Goal: Task Accomplishment & Management: Use online tool/utility

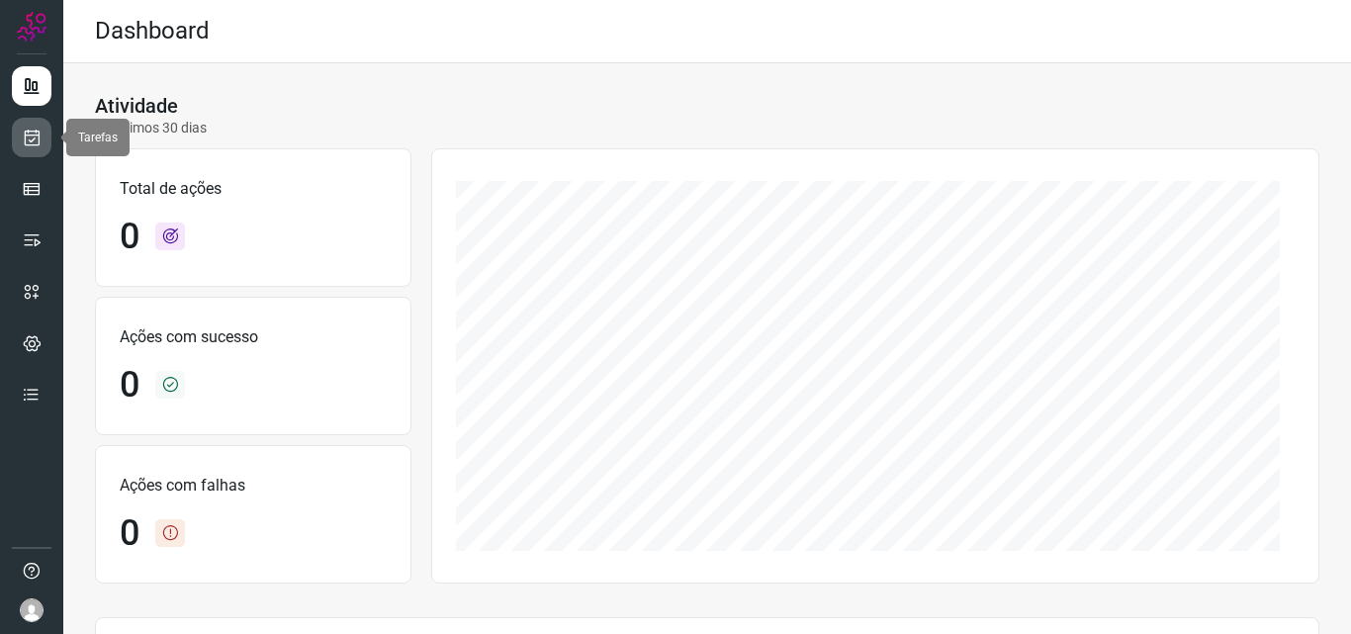
click at [30, 136] on icon at bounding box center [32, 138] width 21 height 20
click at [34, 135] on icon at bounding box center [32, 138] width 21 height 20
click at [40, 144] on icon at bounding box center [32, 138] width 21 height 20
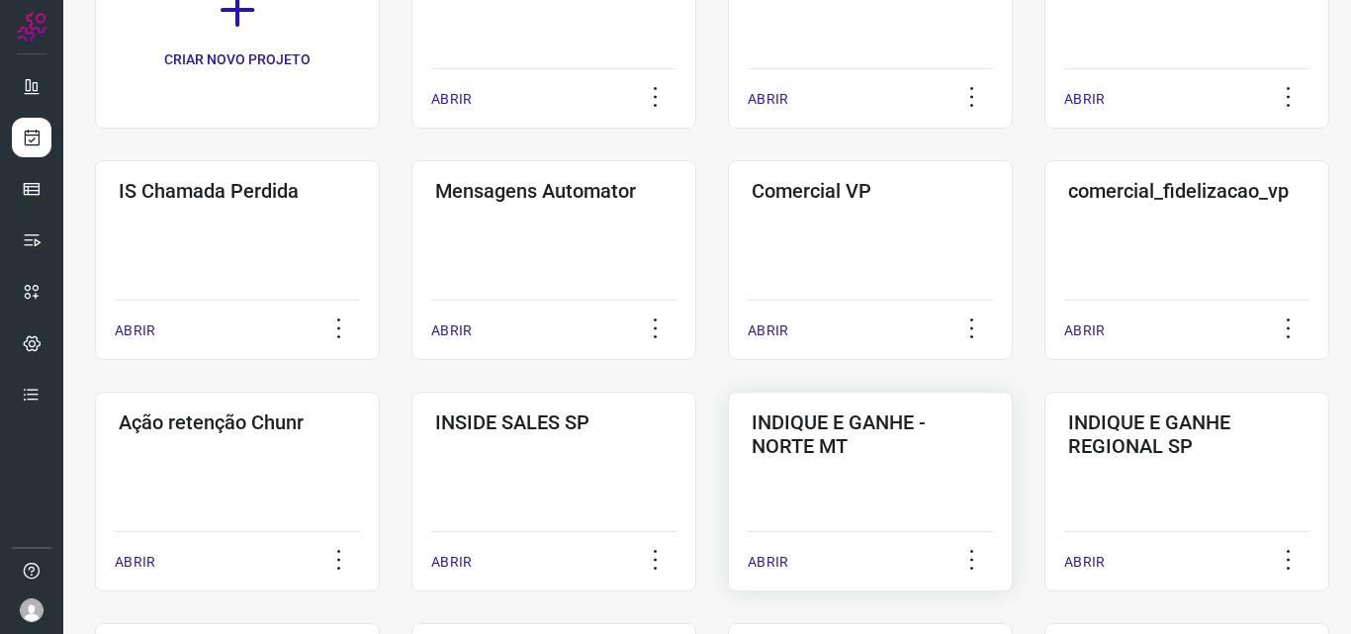
scroll to position [297, 0]
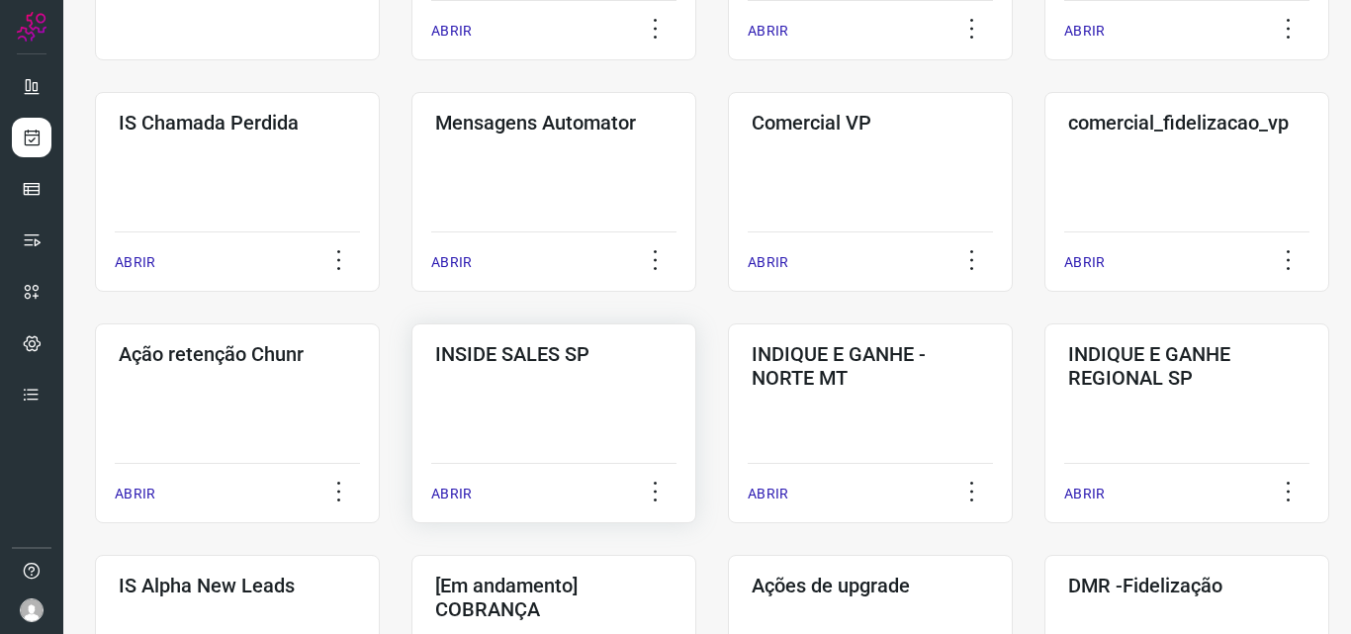
click at [453, 497] on p "ABRIR" at bounding box center [451, 494] width 41 height 21
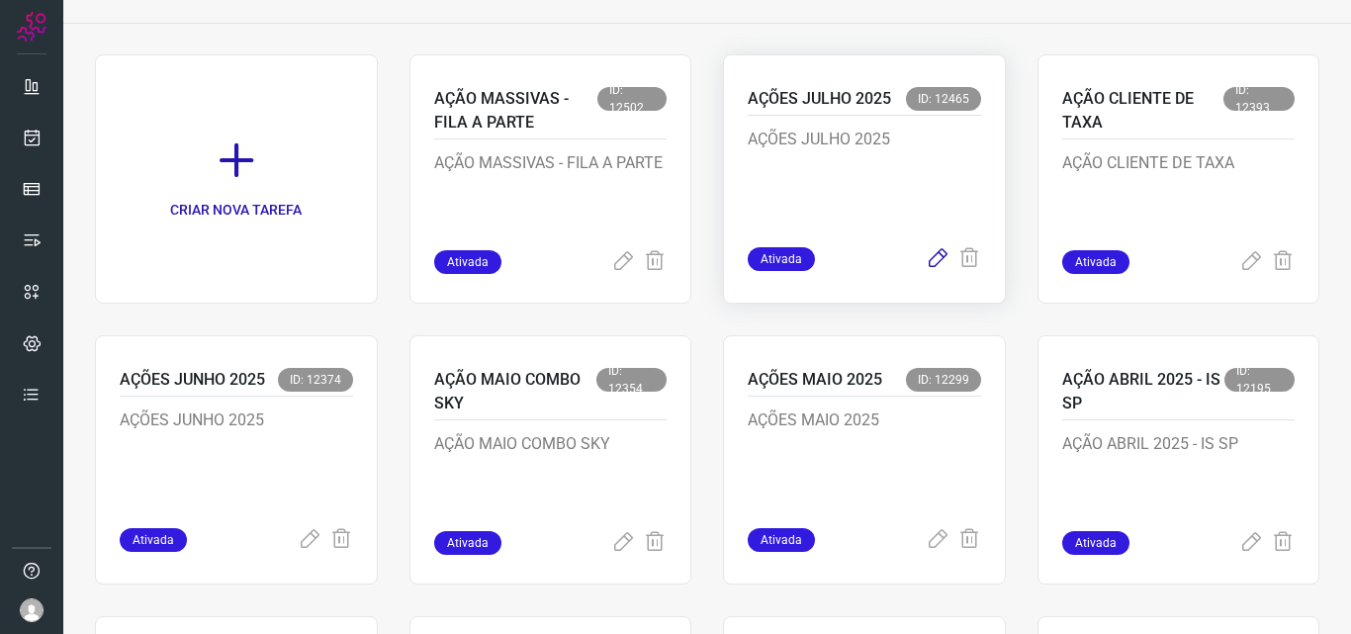
click at [928, 255] on icon at bounding box center [938, 259] width 24 height 24
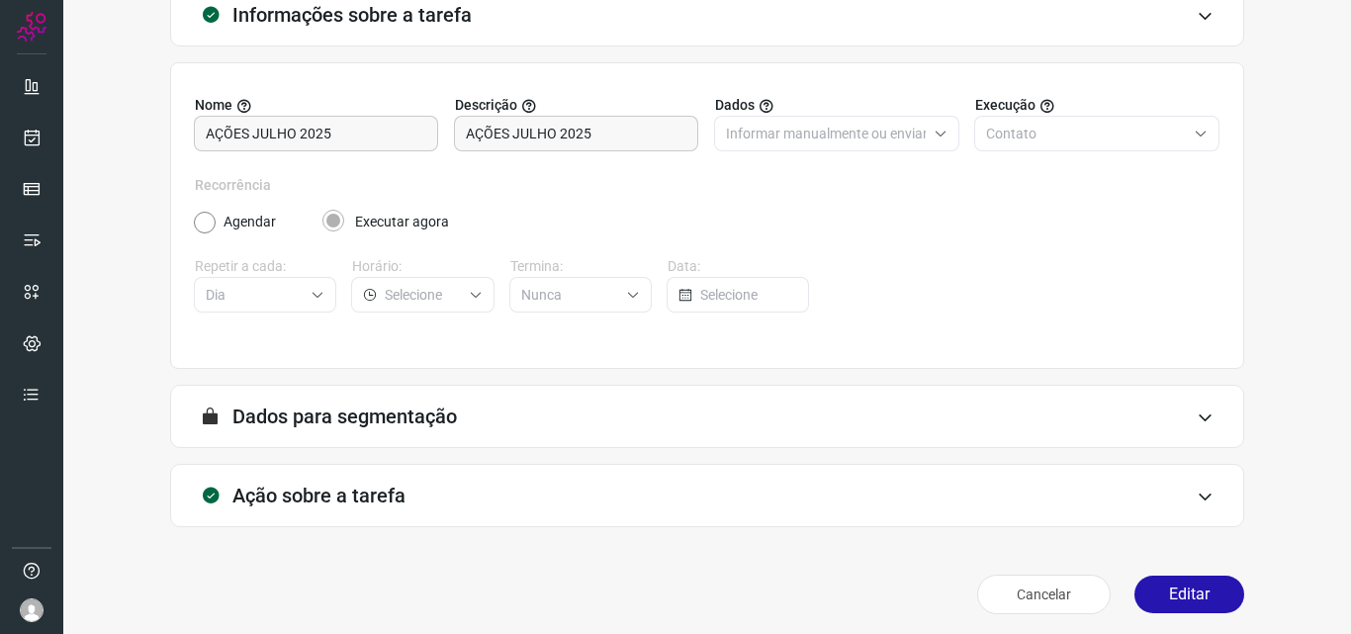
scroll to position [138, 0]
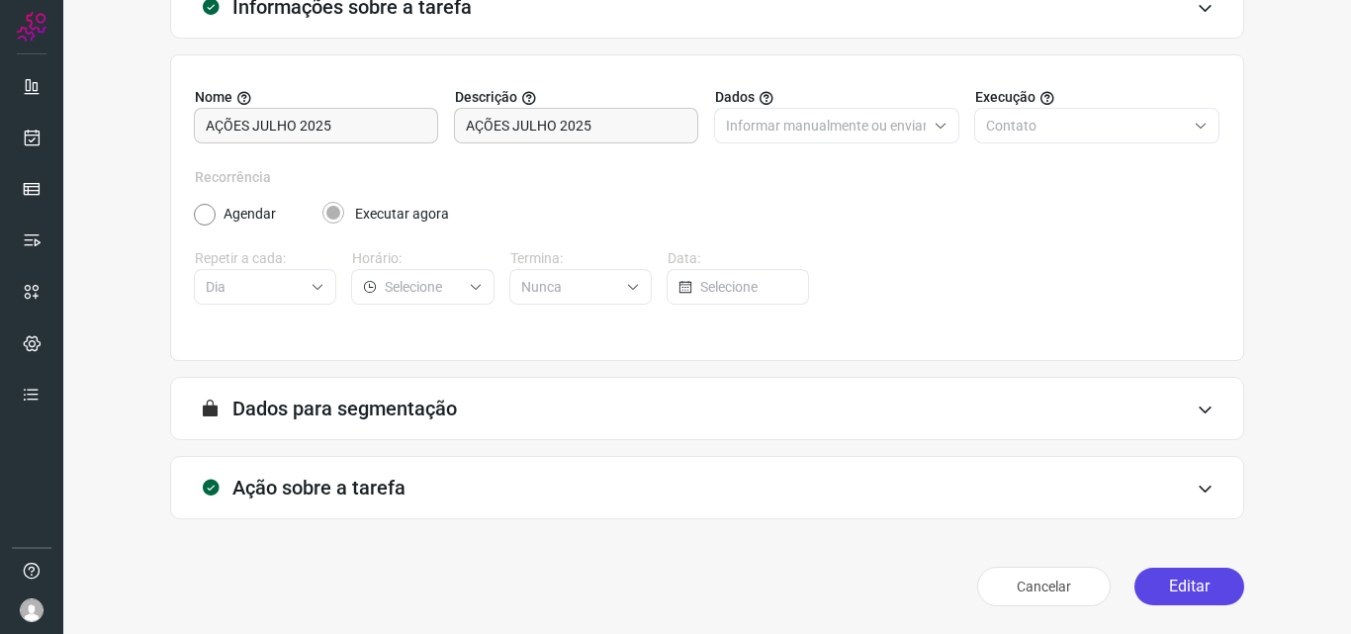
click at [1176, 577] on button "Editar" at bounding box center [1189, 587] width 110 height 38
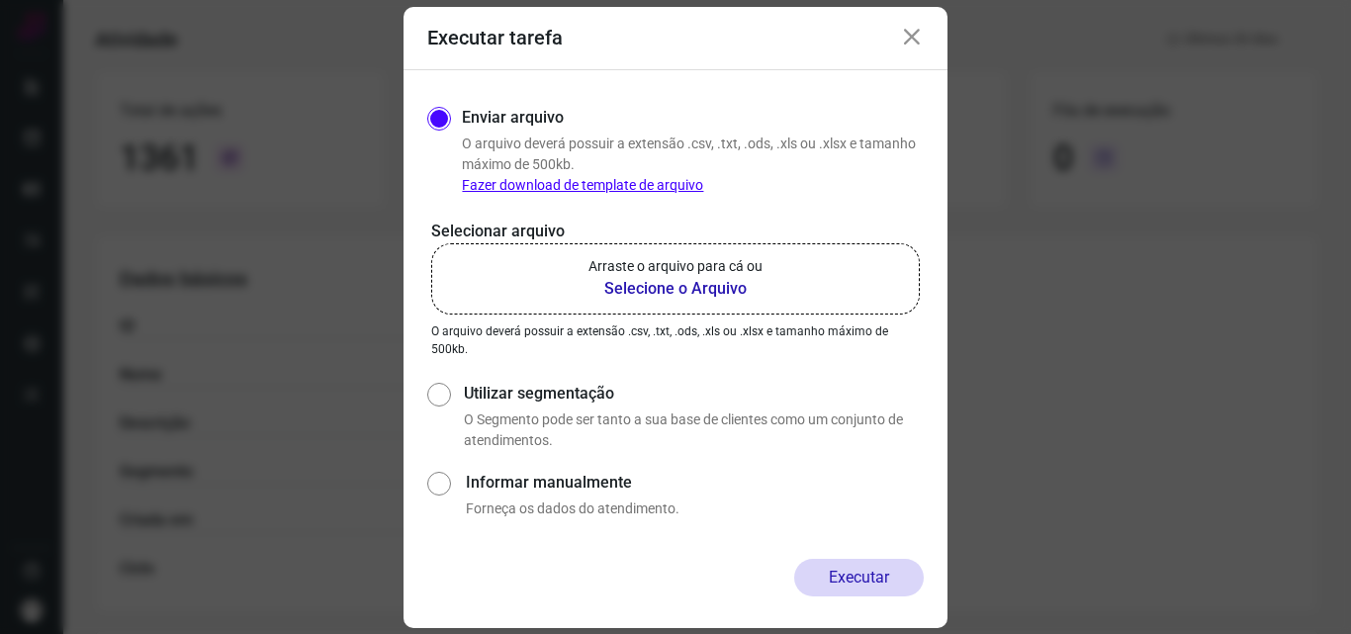
click at [668, 284] on b "Selecione o Arquivo" at bounding box center [675, 289] width 174 height 24
click at [0, 0] on input "Arraste o arquivo para cá ou Selecione o Arquivo" at bounding box center [0, 0] width 0 height 0
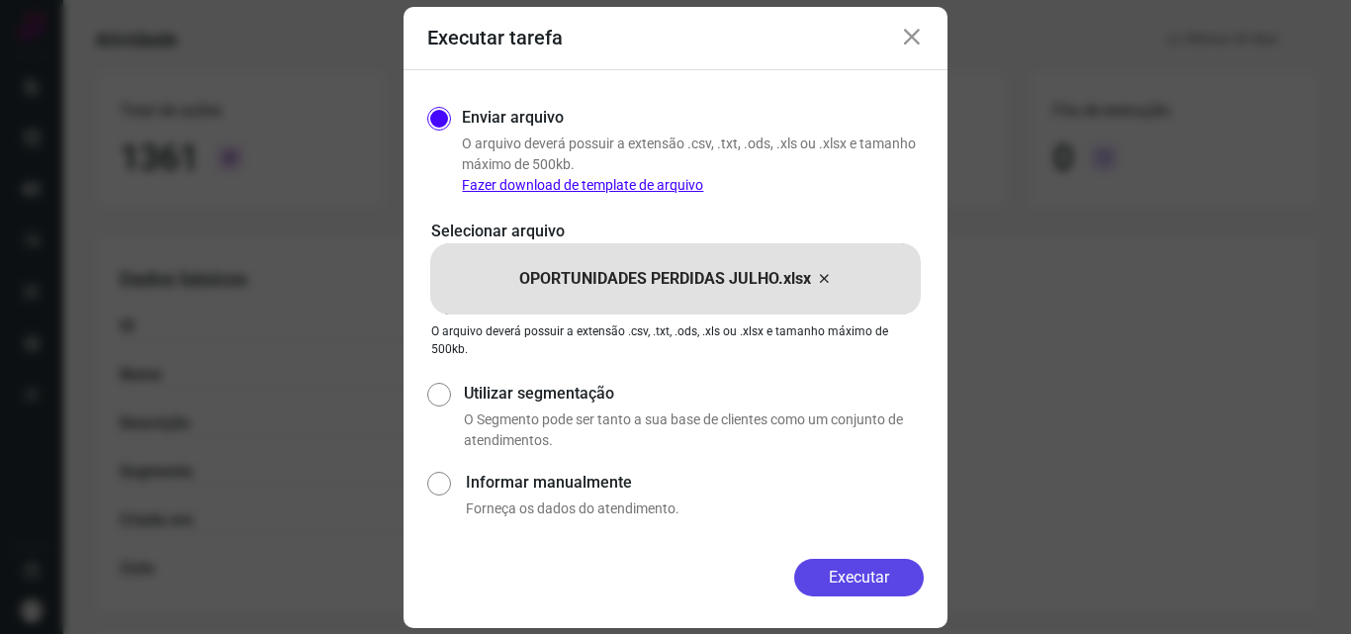
click at [853, 579] on button "Executar" at bounding box center [859, 578] width 130 height 38
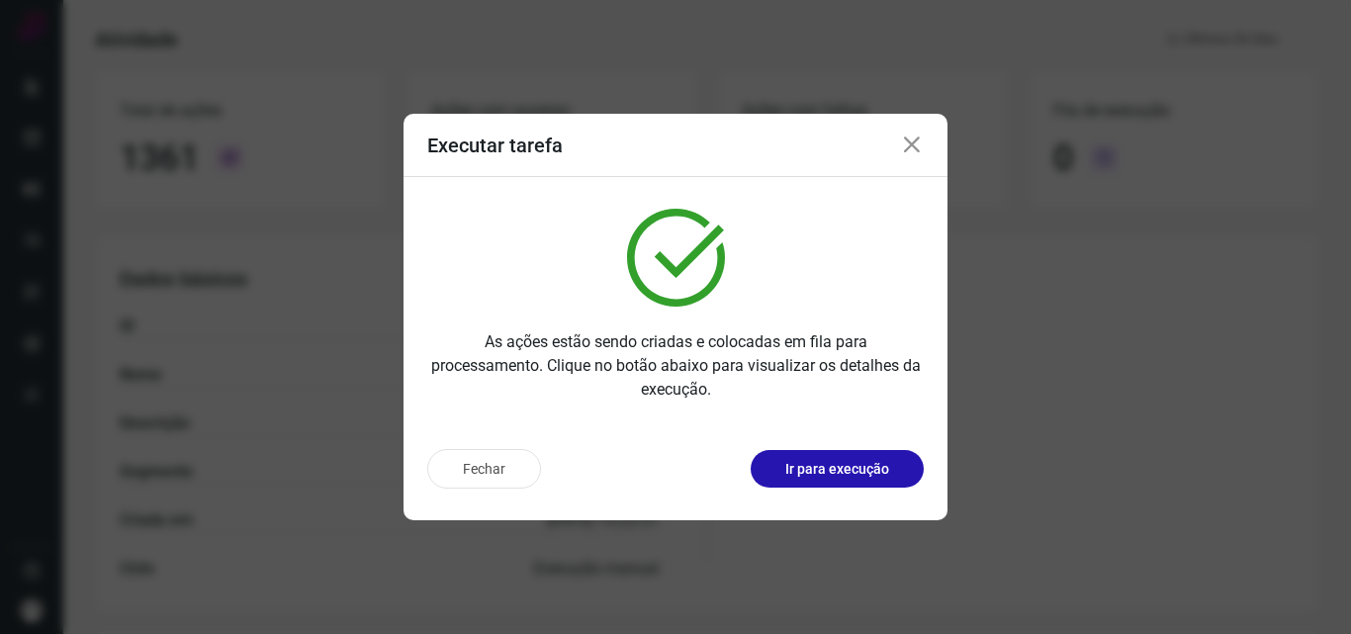
click at [914, 148] on icon at bounding box center [912, 146] width 24 height 24
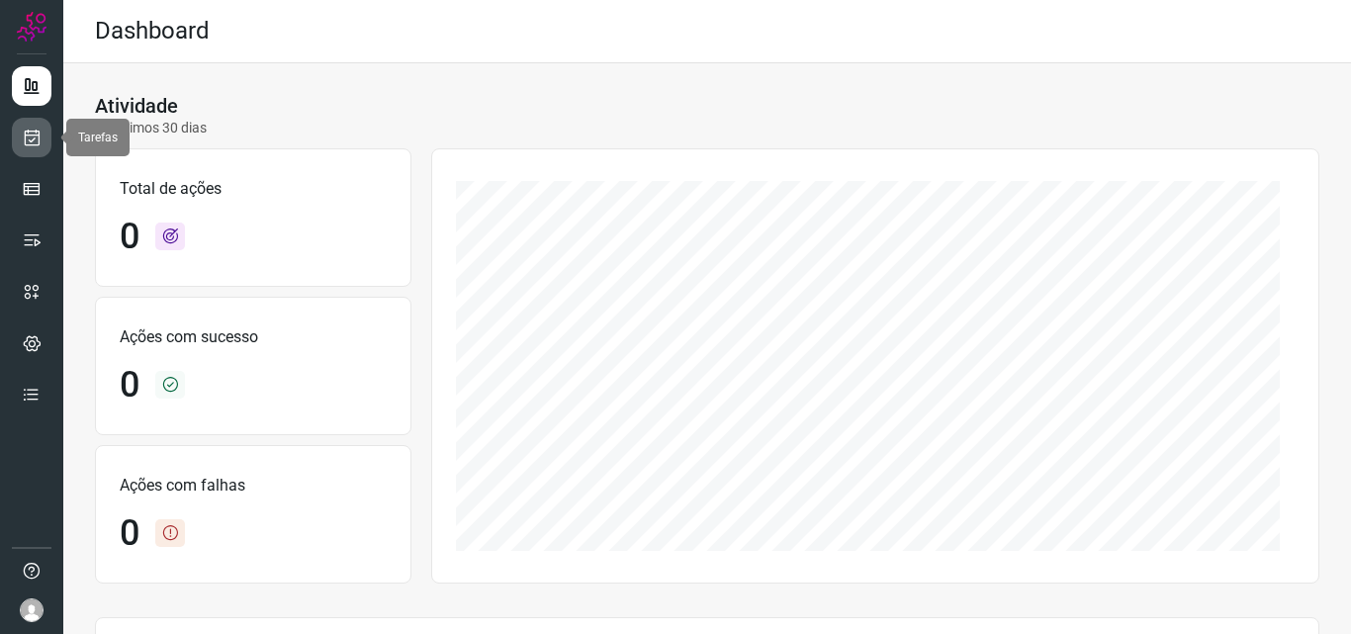
click at [34, 135] on icon at bounding box center [32, 138] width 21 height 20
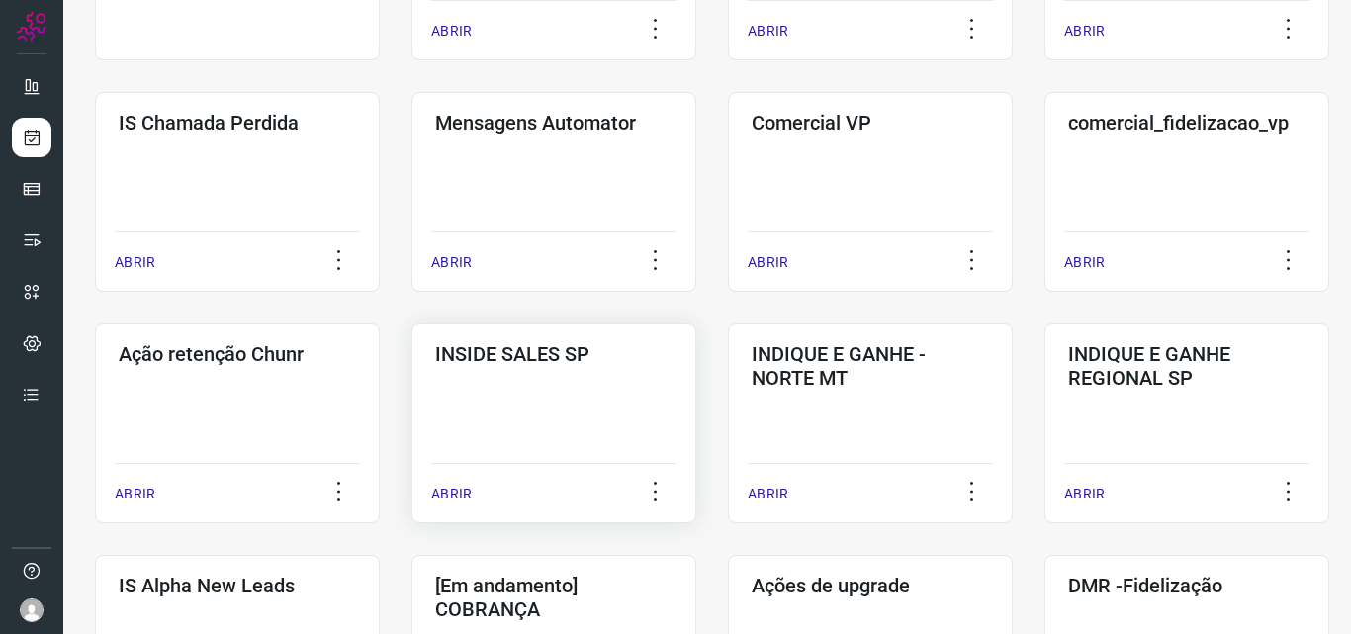
click at [458, 497] on p "ABRIR" at bounding box center [451, 494] width 41 height 21
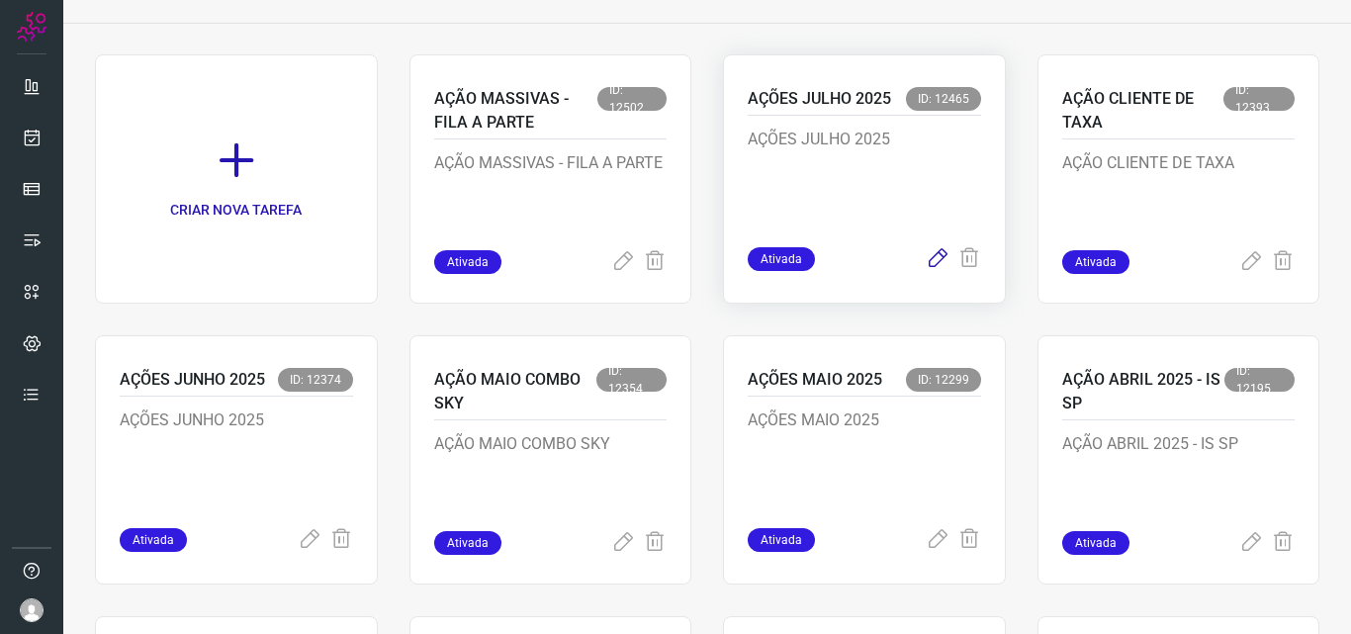
click at [926, 264] on icon at bounding box center [938, 259] width 24 height 24
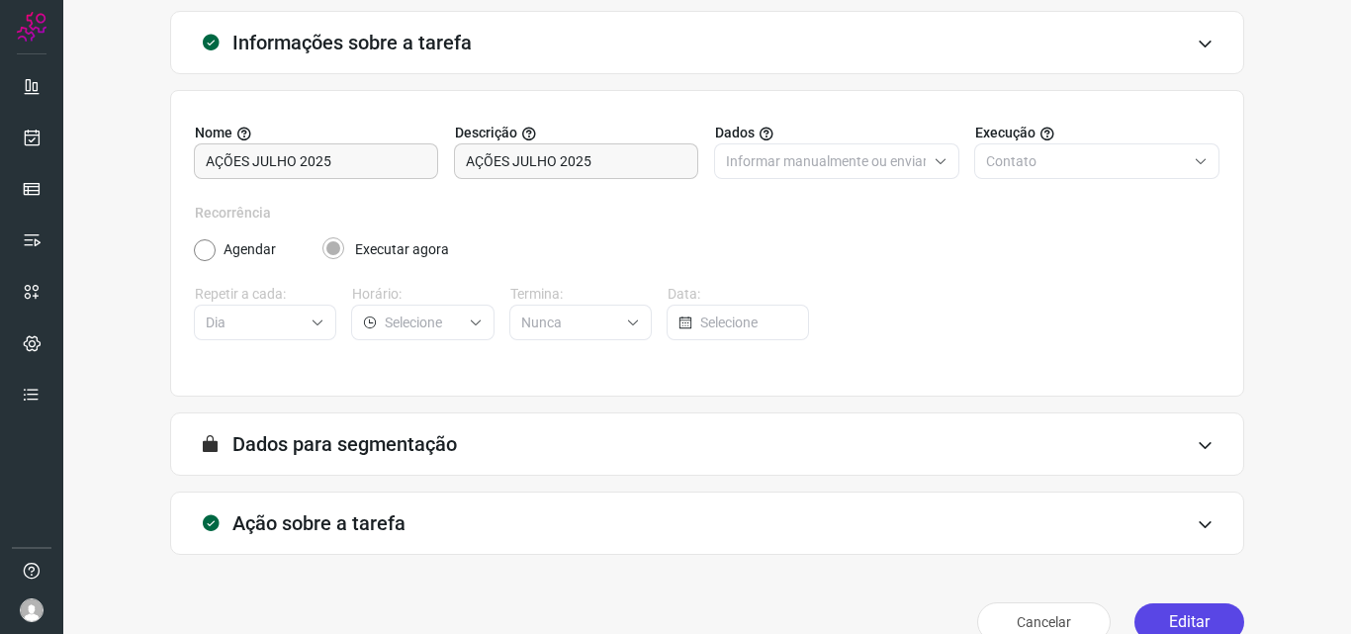
scroll to position [138, 0]
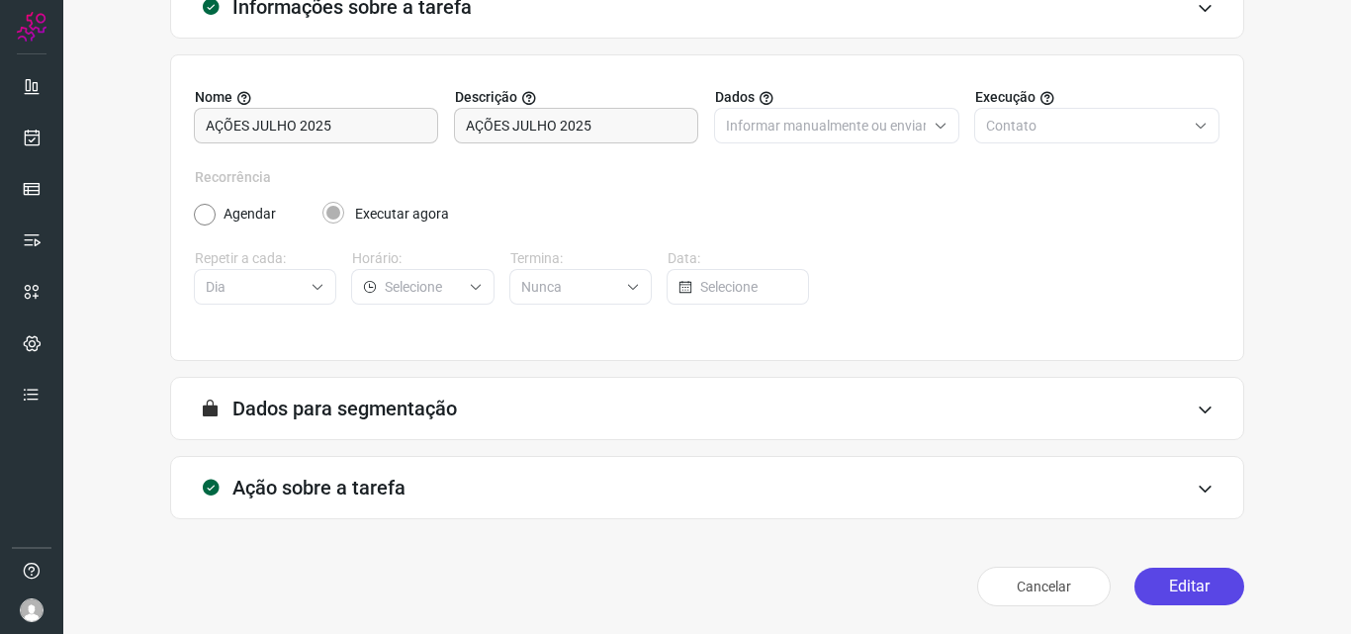
click at [1180, 581] on button "Editar" at bounding box center [1189, 587] width 110 height 38
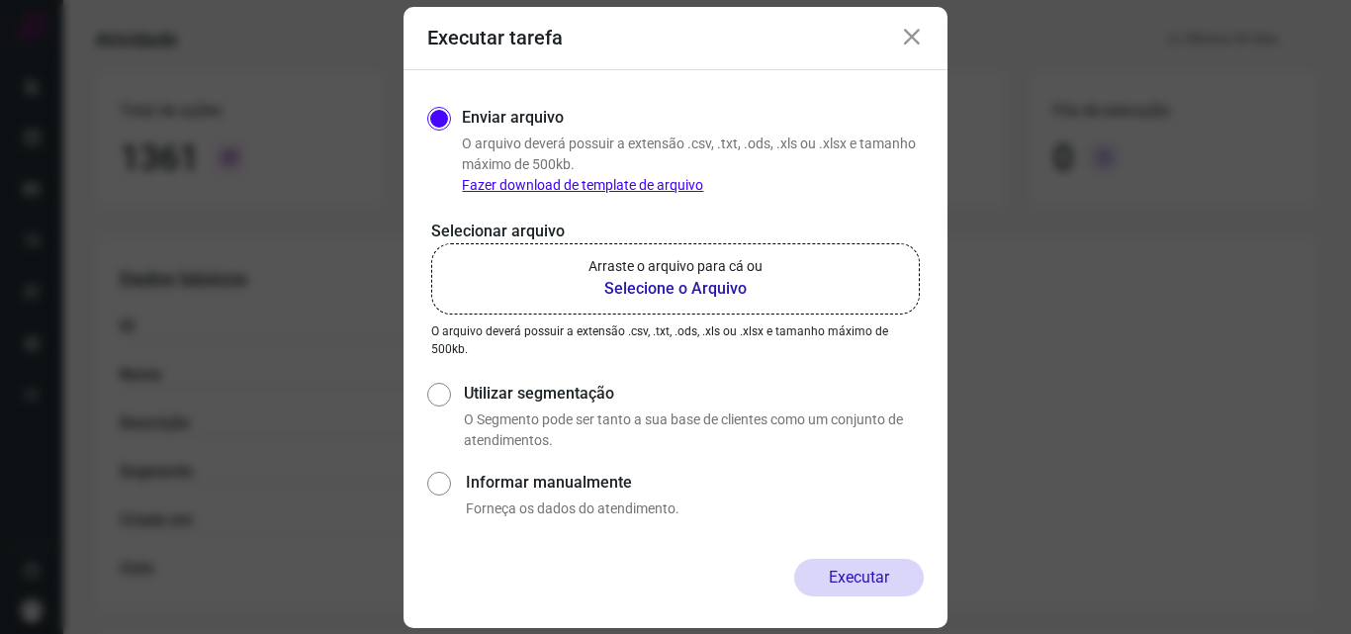
click at [911, 39] on icon at bounding box center [912, 38] width 24 height 24
